Goal: Task Accomplishment & Management: Manage account settings

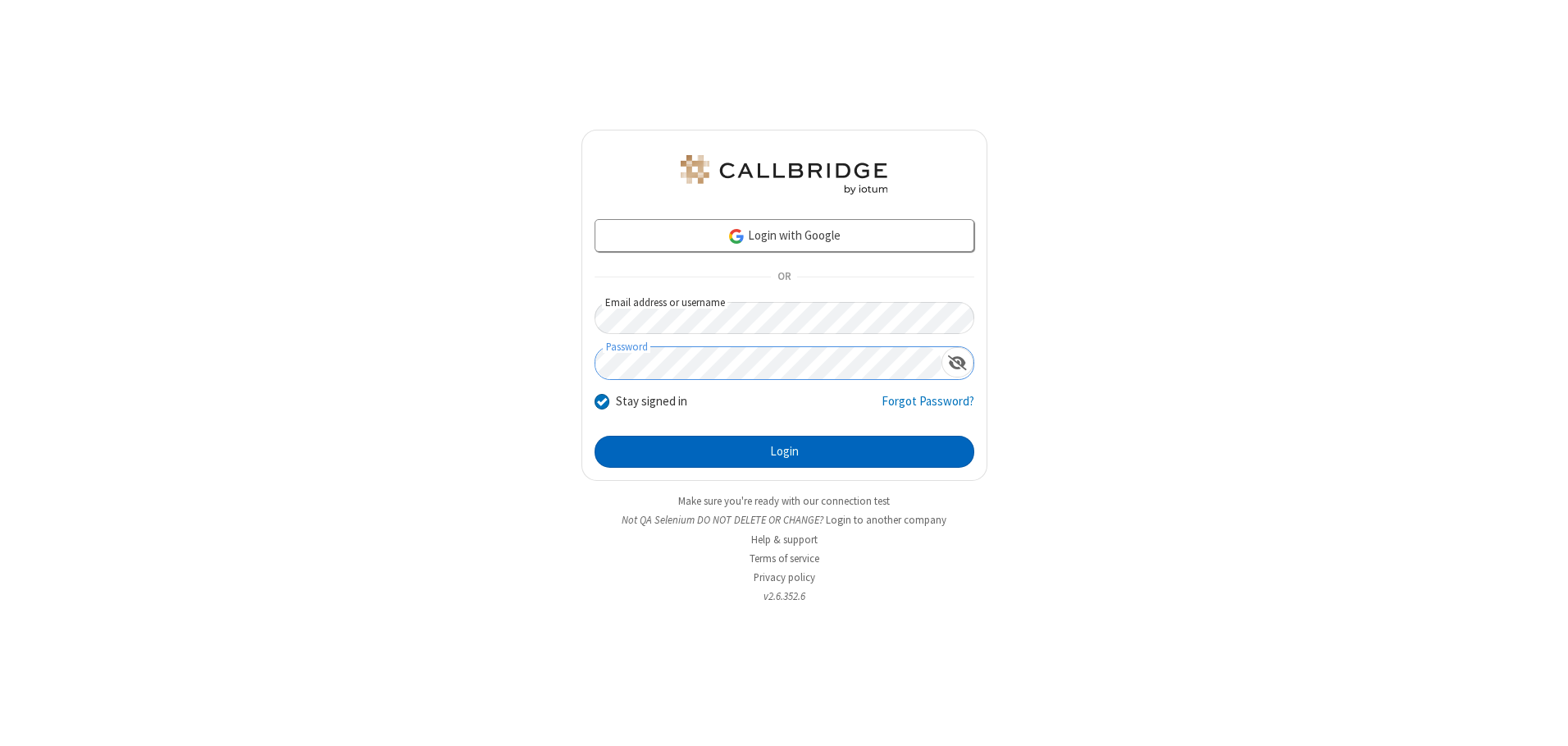
click at [784, 451] on button "Login" at bounding box center [784, 452] width 379 height 33
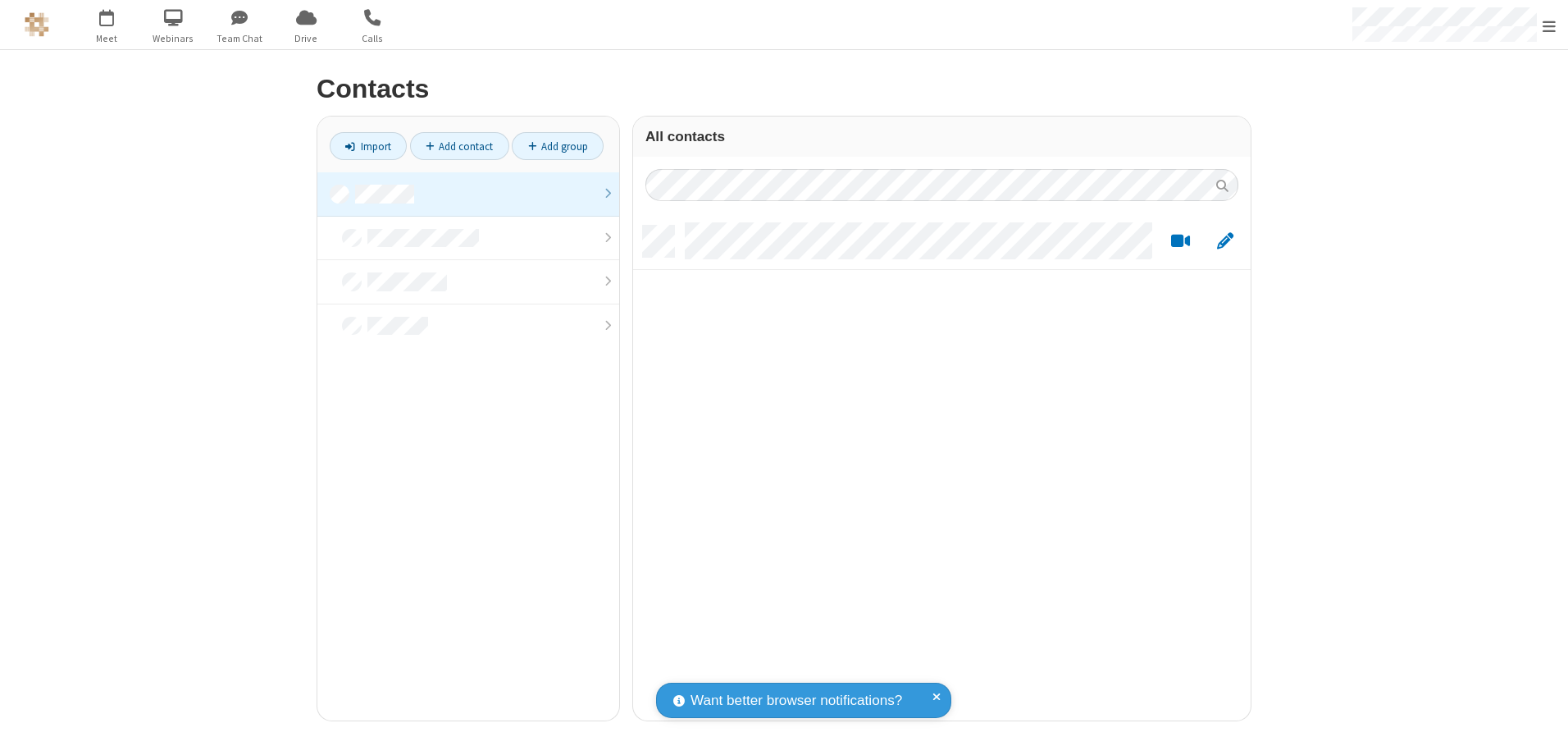
scroll to position [494, 605]
click at [468, 193] on link at bounding box center [468, 193] width 302 height 44
click at [459, 146] on link "Add contact" at bounding box center [459, 146] width 99 height 28
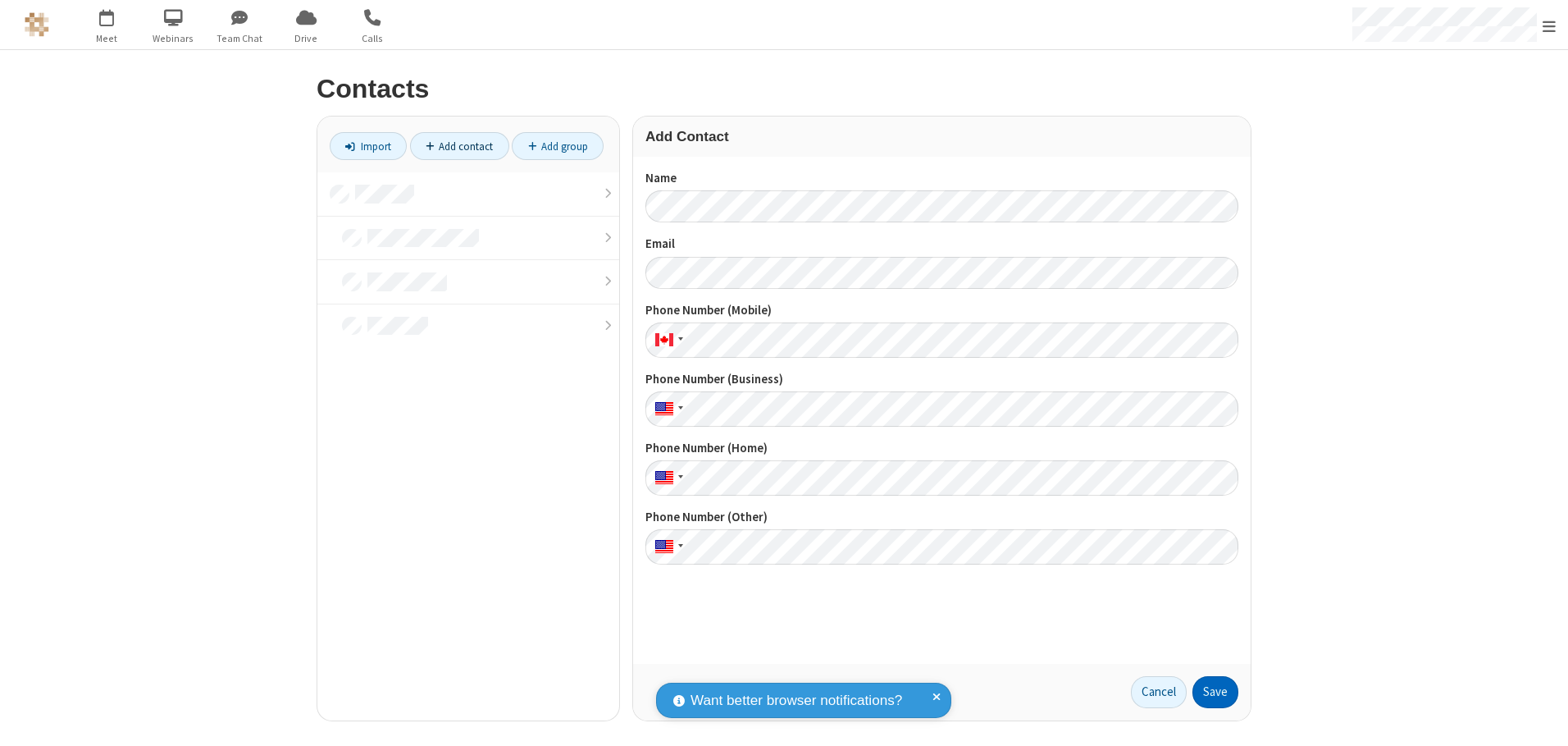
click at [1215, 691] on button "Save" at bounding box center [1214, 692] width 46 height 33
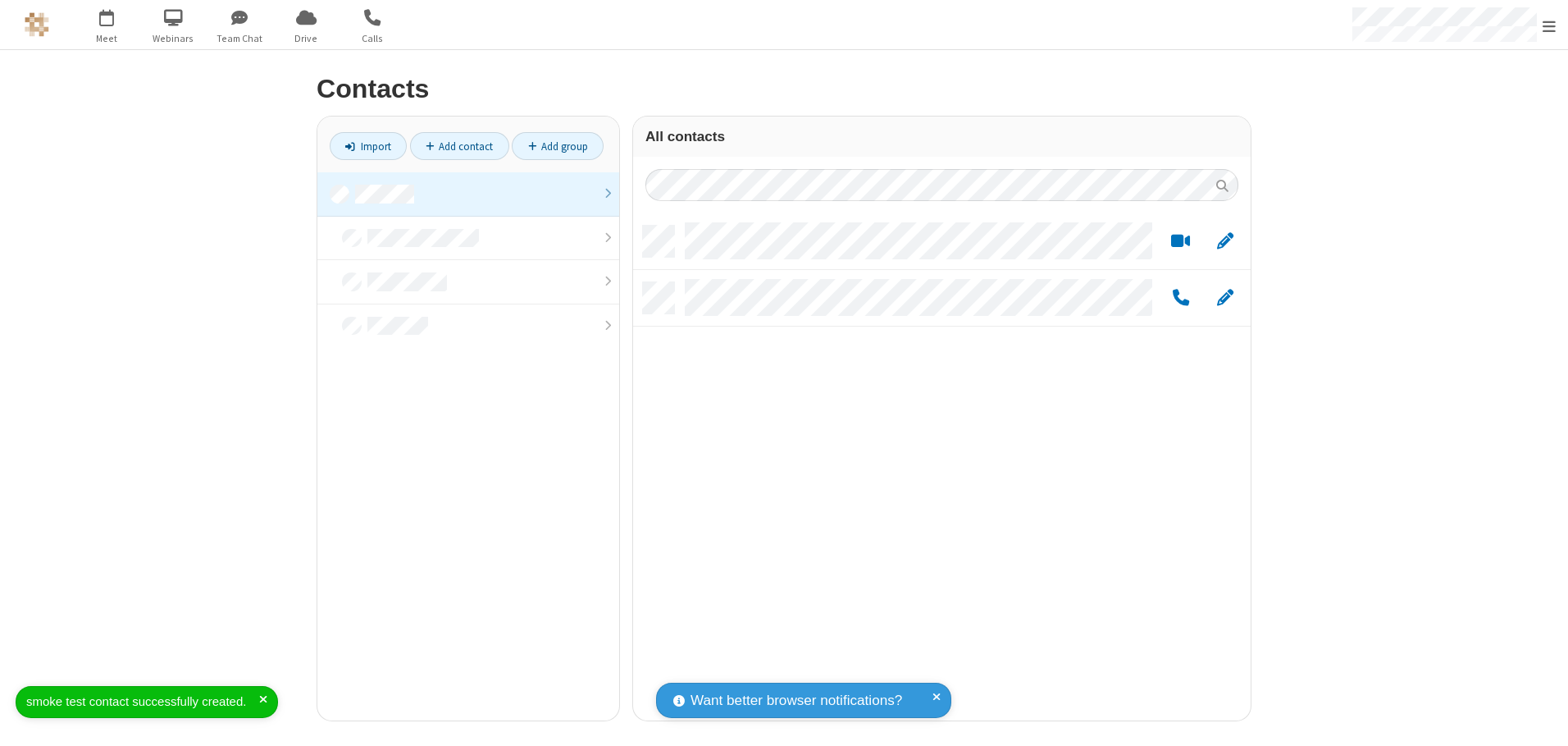
scroll to position [494, 605]
